Goal: Information Seeking & Learning: Learn about a topic

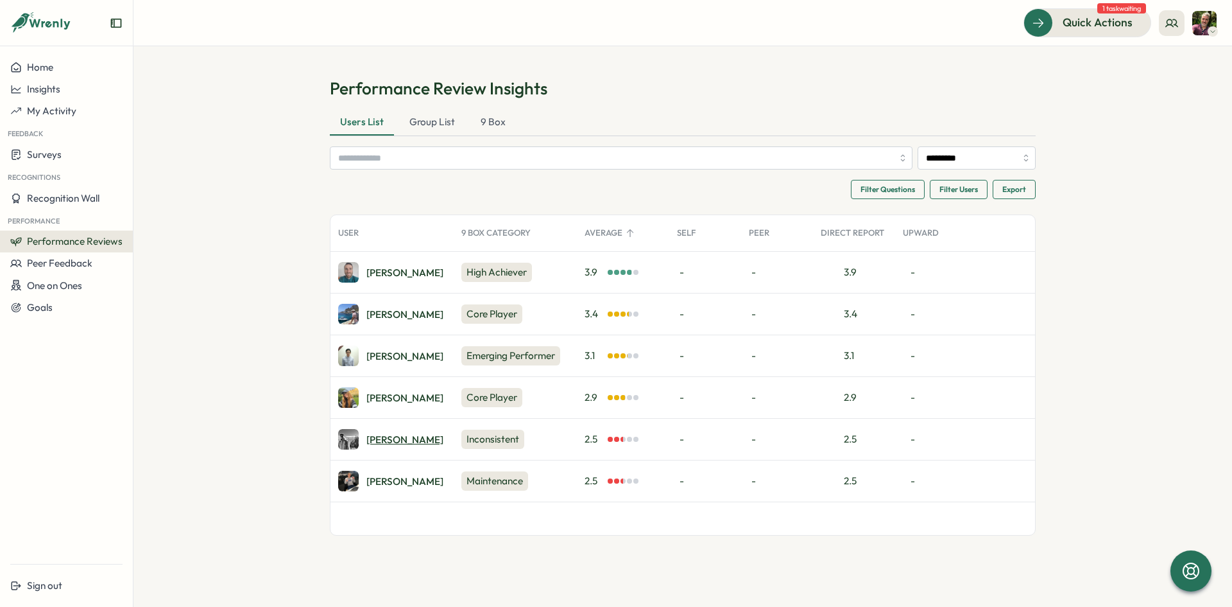
click at [377, 438] on div "[PERSON_NAME]" at bounding box center [405, 440] width 77 height 10
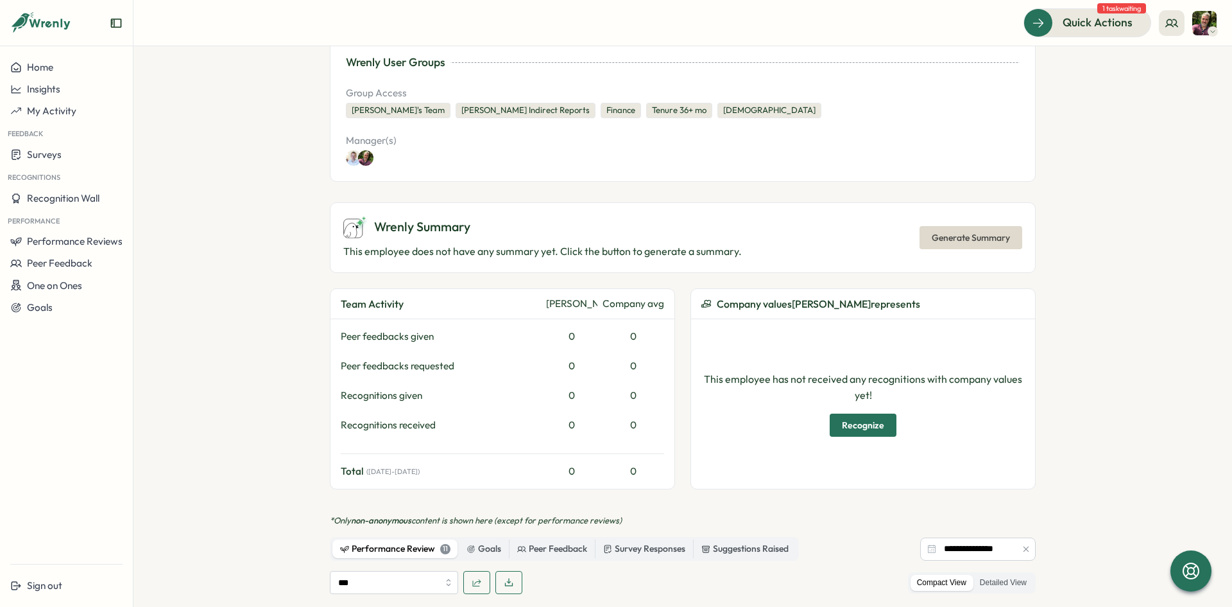
scroll to position [223, 0]
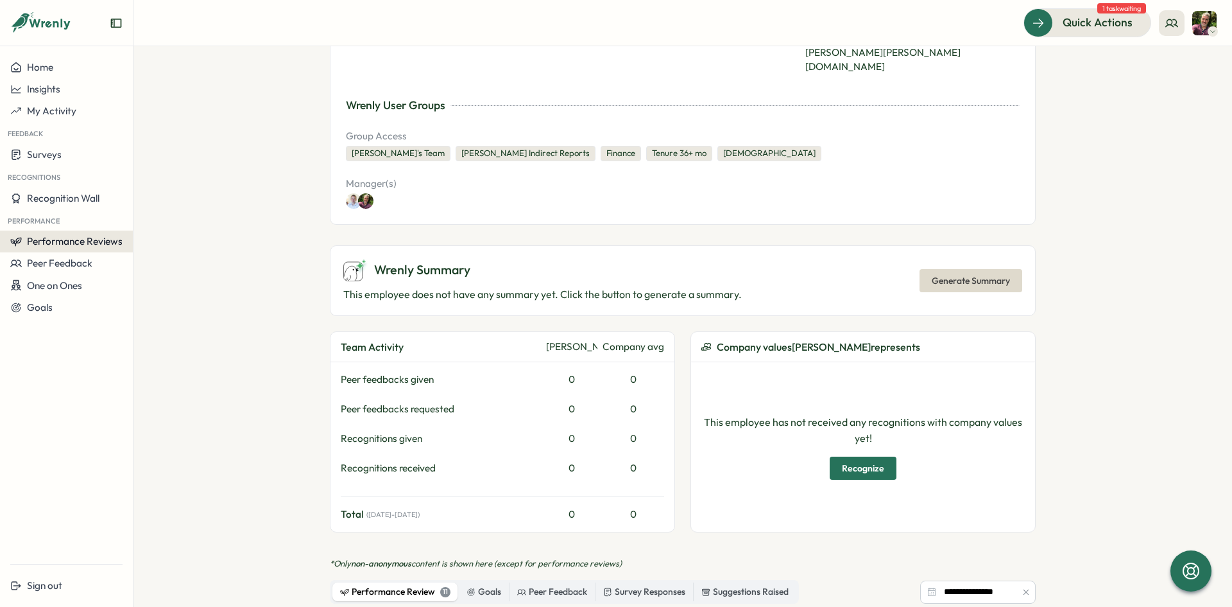
click at [103, 243] on span "Performance Reviews" at bounding box center [75, 241] width 96 height 12
click at [166, 229] on div "Reviews" at bounding box center [154, 229] width 36 height 14
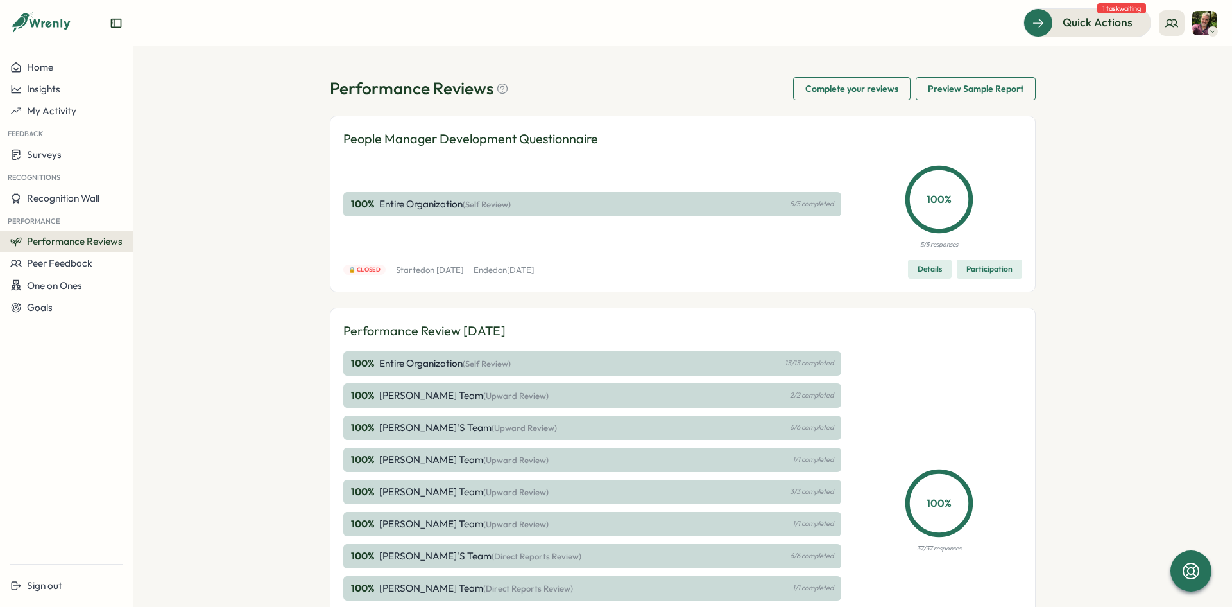
click at [105, 239] on span "Performance Reviews" at bounding box center [75, 241] width 96 height 12
click at [146, 255] on div "Insights" at bounding box center [154, 253] width 36 height 14
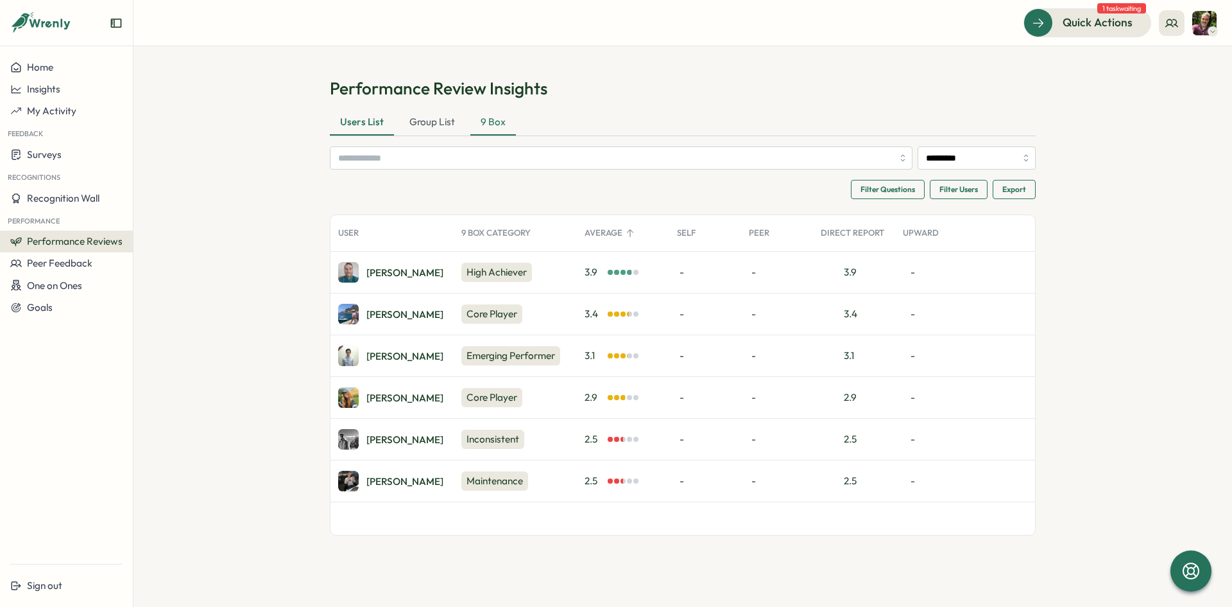
click at [492, 126] on div "9 Box" at bounding box center [494, 123] width 46 height 26
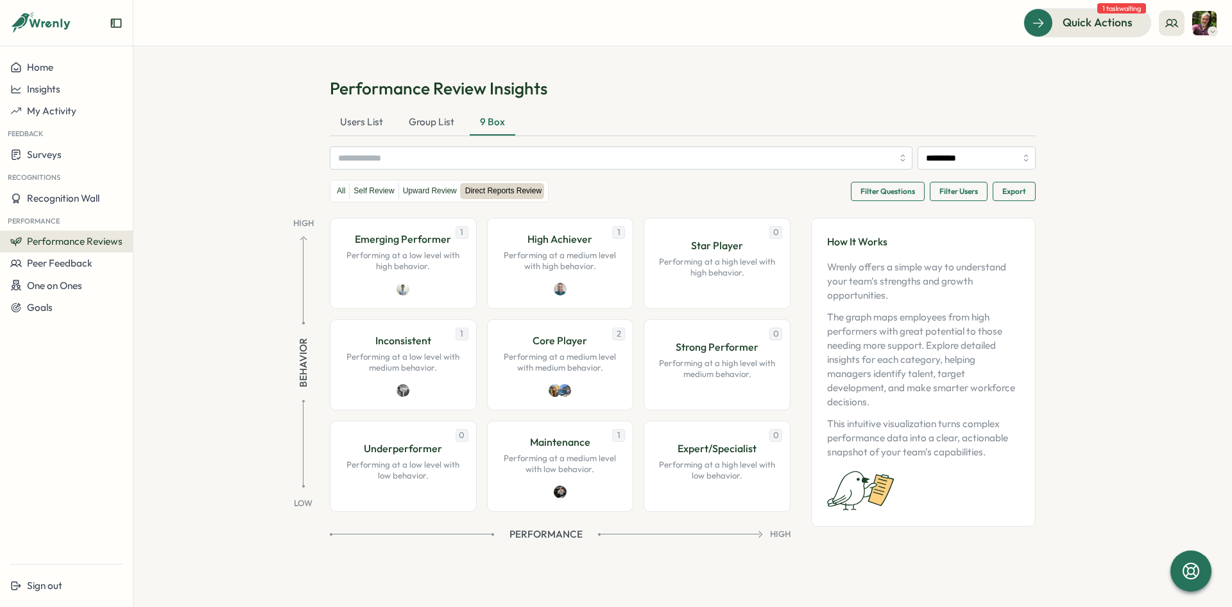
click at [880, 193] on span "Filter Questions" at bounding box center [888, 191] width 55 height 18
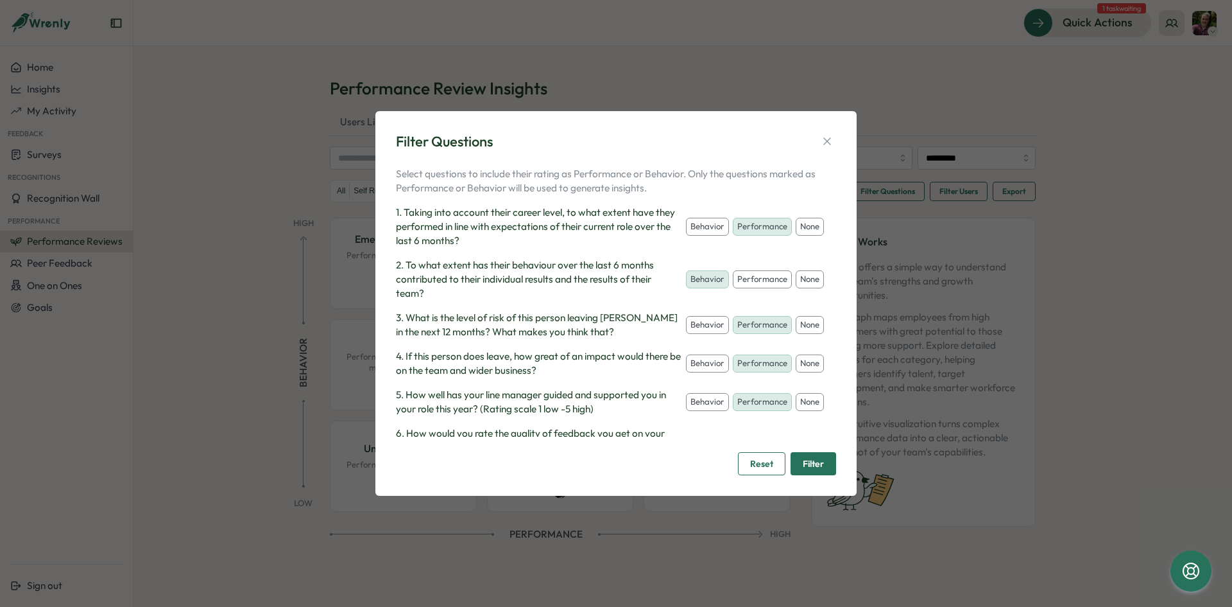
click at [796, 334] on button "none" at bounding box center [810, 325] width 28 height 18
click at [796, 372] on button "none" at bounding box center [810, 363] width 28 height 18
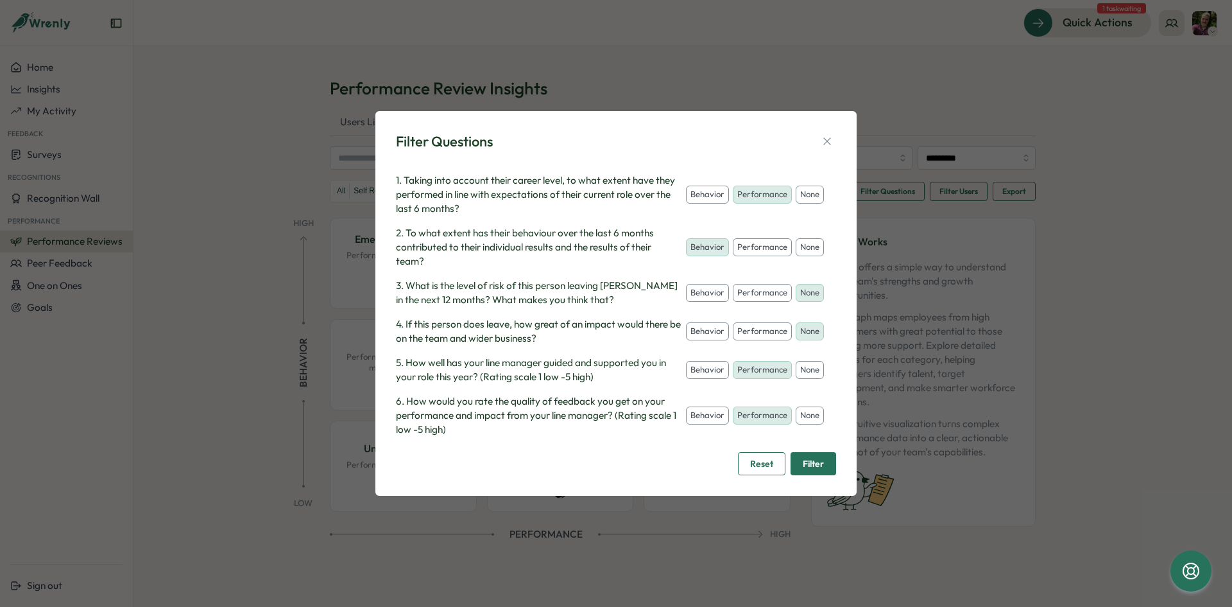
click at [796, 374] on button "none" at bounding box center [810, 370] width 28 height 18
click at [796, 424] on button "none" at bounding box center [810, 415] width 28 height 18
click at [810, 461] on span "Filter" at bounding box center [813, 464] width 21 height 22
